Goal: Find contact information: Find contact information

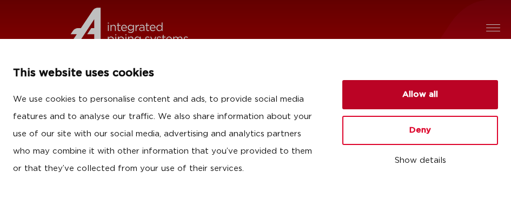
click at [416, 89] on button "Allow all" at bounding box center [420, 94] width 156 height 29
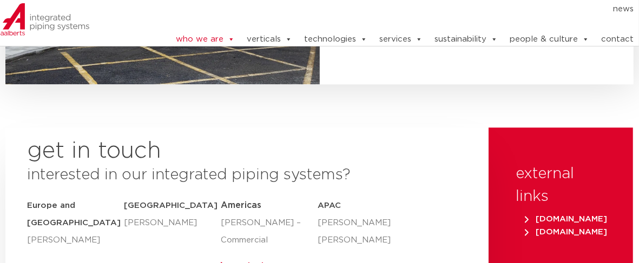
scroll to position [4173, 0]
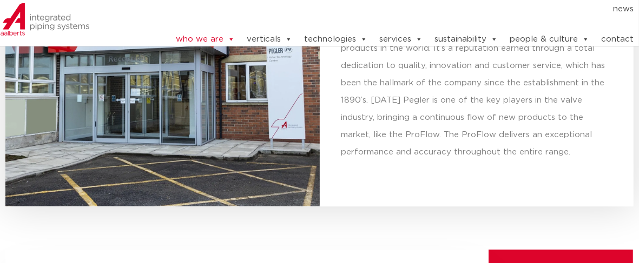
click at [511, 36] on link "contact" at bounding box center [617, 40] width 32 height 22
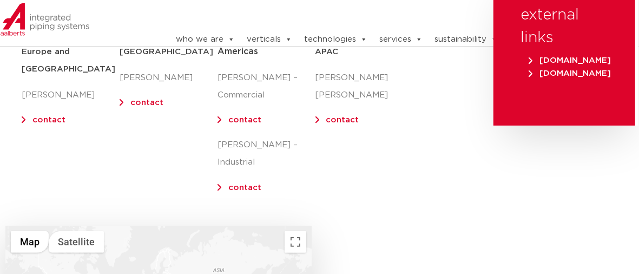
scroll to position [203, 0]
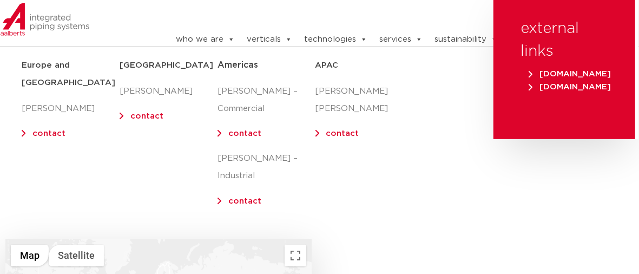
click at [233, 134] on link "contact" at bounding box center [244, 133] width 33 height 8
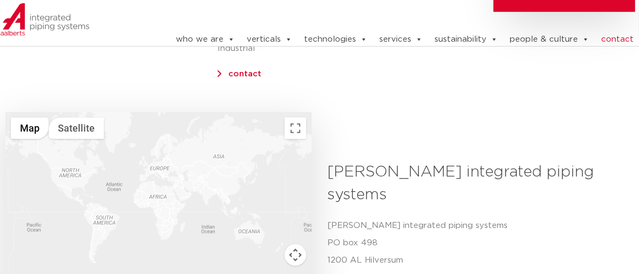
scroll to position [406, 0]
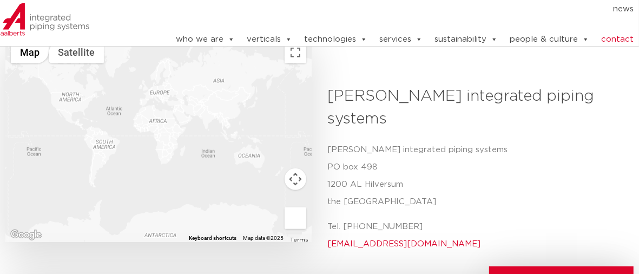
click at [100, 22] on div at bounding box center [70, 19] width 141 height 32
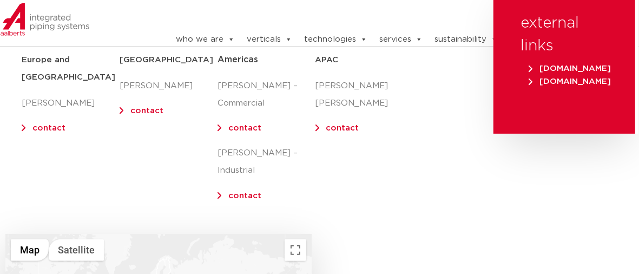
scroll to position [270, 0]
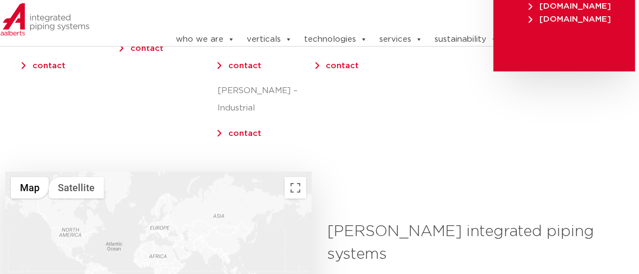
click at [238, 129] on link "contact" at bounding box center [244, 133] width 33 height 8
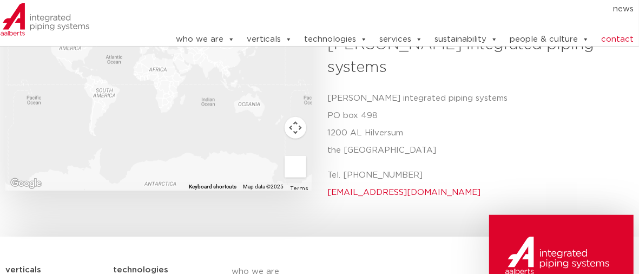
scroll to position [473, 0]
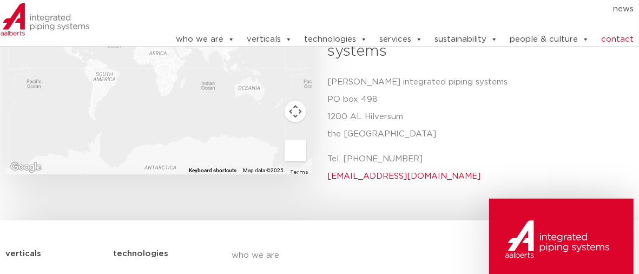
click at [551, 99] on p "Aalberts integrated piping systems PO box 498 1200 AL Hilversum the Netherlands" at bounding box center [477, 108] width 298 height 69
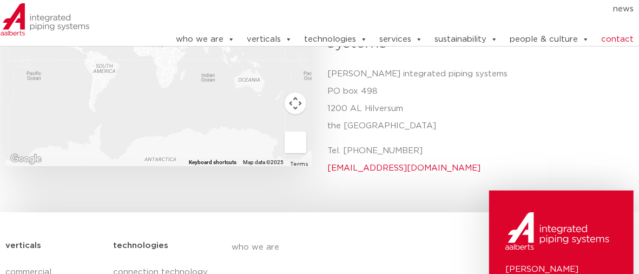
scroll to position [349, 0]
